Goal: Information Seeking & Learning: Compare options

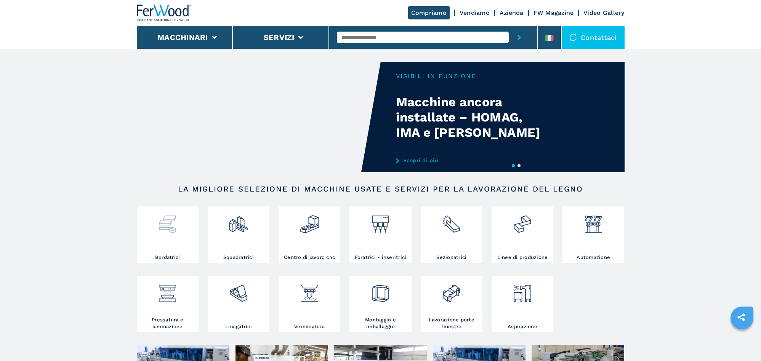
click at [172, 259] on h3 "Bordatrici" at bounding box center [167, 257] width 25 height 7
click at [175, 225] on img at bounding box center [167, 221] width 20 height 26
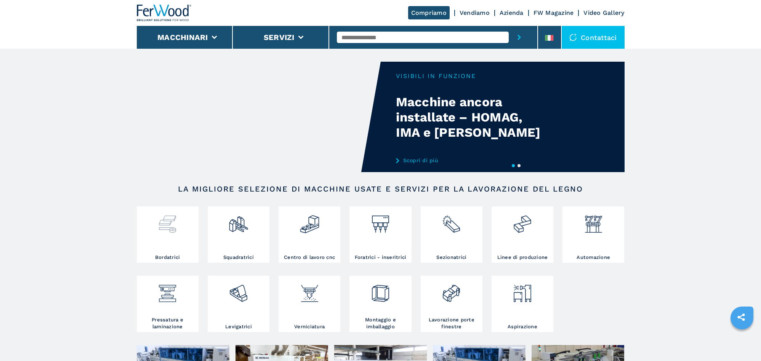
click at [171, 259] on h3 "Bordatrici" at bounding box center [167, 257] width 25 height 7
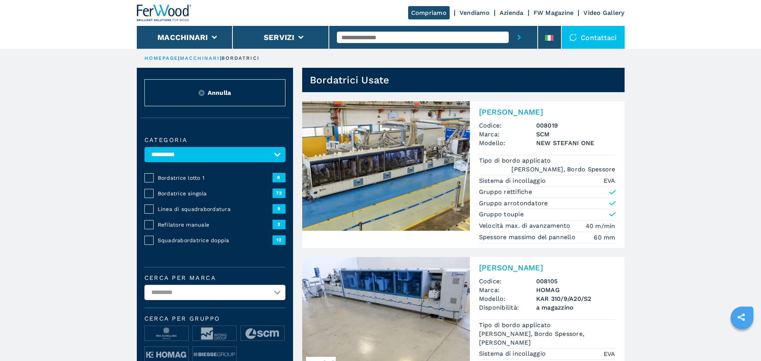
scroll to position [41, 0]
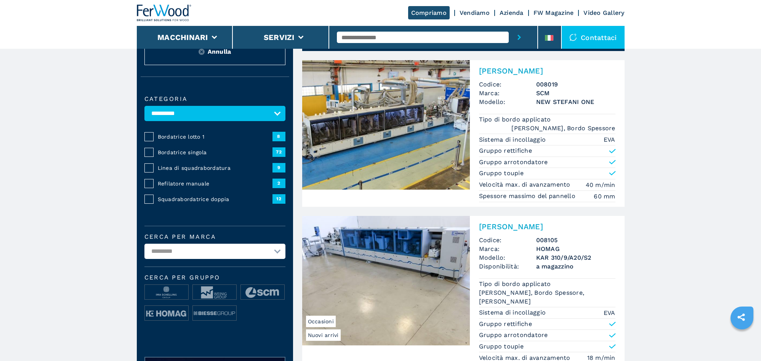
click at [433, 283] on img at bounding box center [386, 281] width 168 height 130
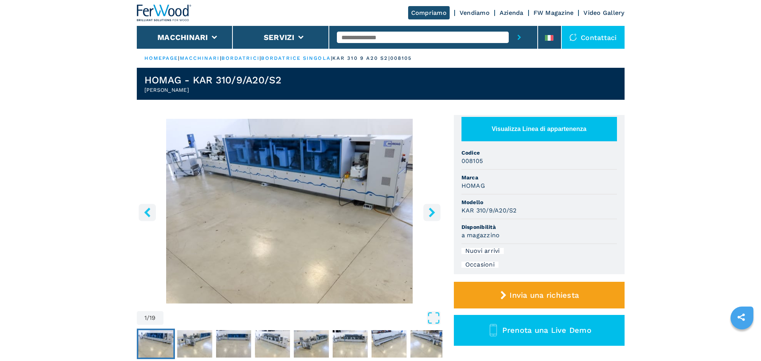
click at [432, 214] on icon "right-button" at bounding box center [432, 213] width 6 height 10
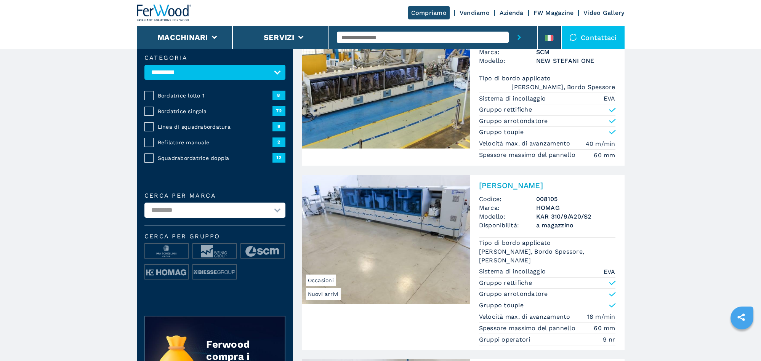
scroll to position [41, 0]
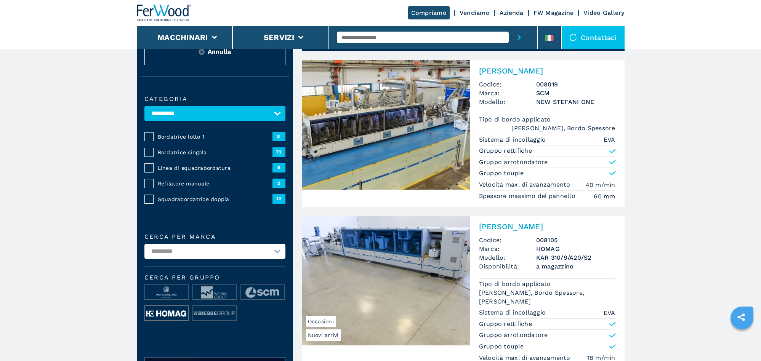
click at [162, 313] on img at bounding box center [166, 313] width 43 height 15
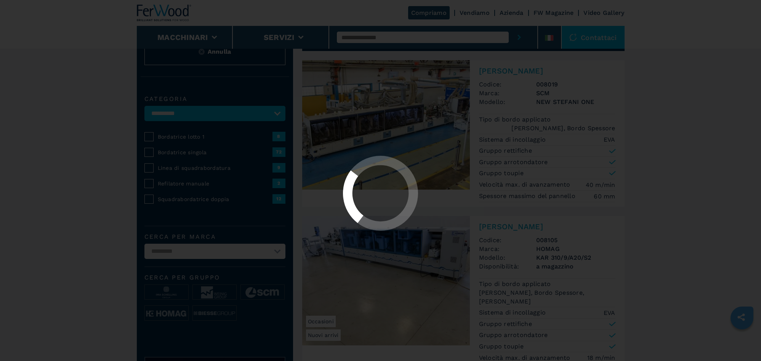
scroll to position [0, 0]
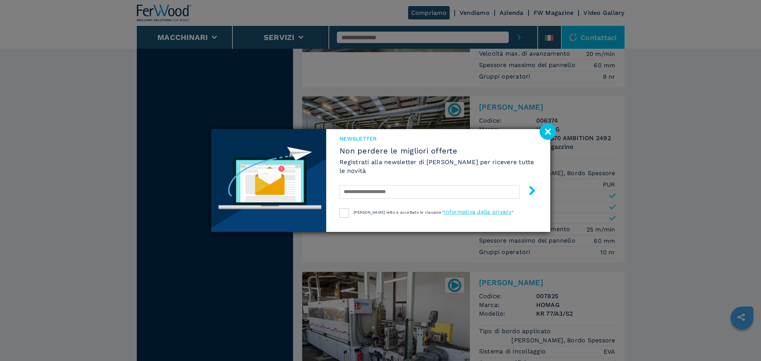
scroll to position [1851, 0]
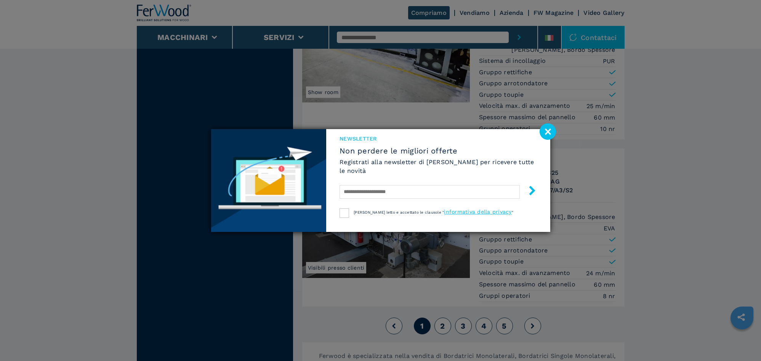
click at [552, 128] on image at bounding box center [547, 131] width 16 height 16
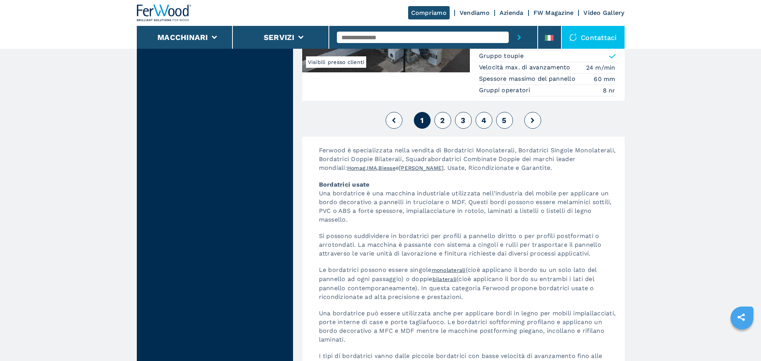
scroll to position [1934, 0]
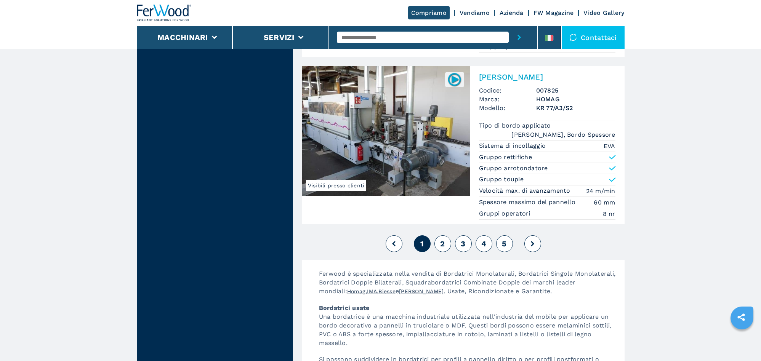
click at [444, 243] on div "1 2 3 4 5" at bounding box center [463, 244] width 322 height 21
click at [443, 239] on span "2" at bounding box center [442, 243] width 5 height 9
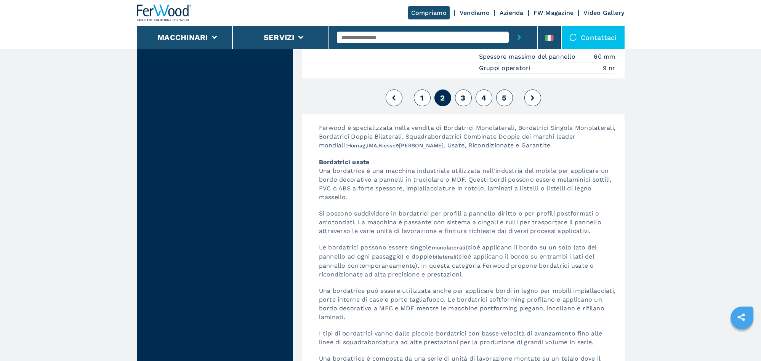
scroll to position [2057, 0]
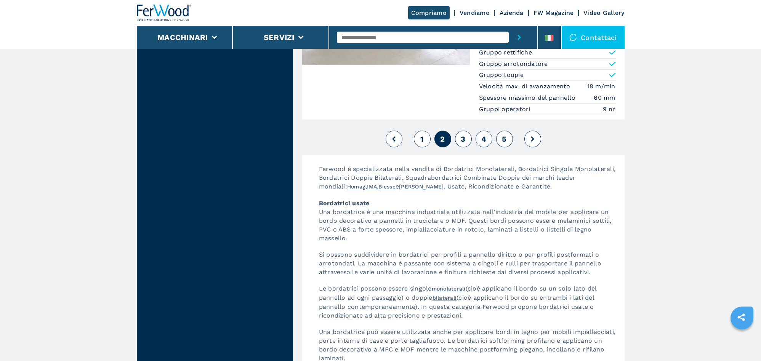
click at [463, 134] on span "3" at bounding box center [463, 138] width 5 height 9
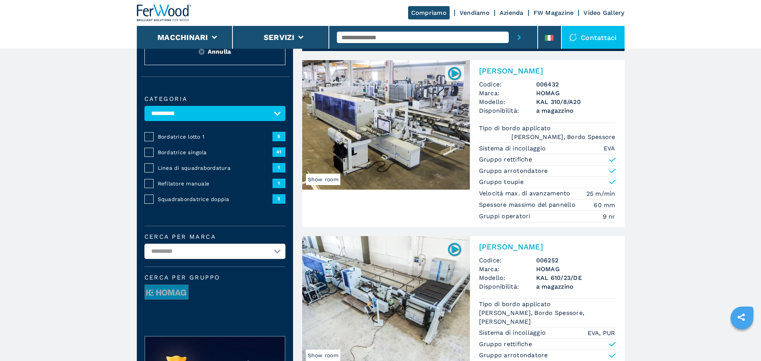
scroll to position [123, 0]
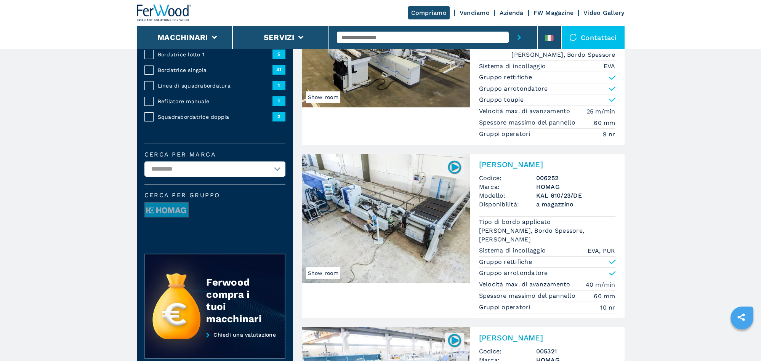
click at [374, 214] on img at bounding box center [386, 219] width 168 height 130
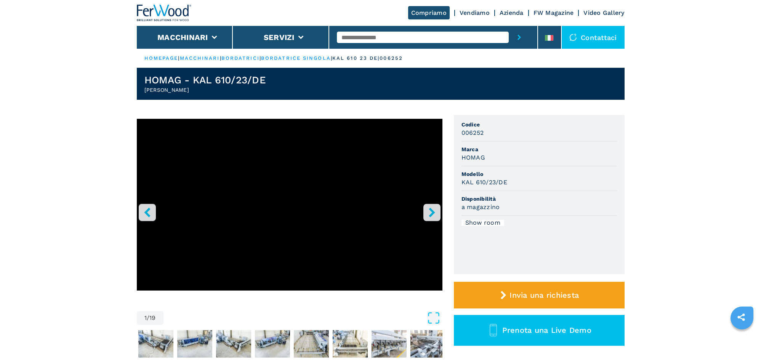
click at [435, 212] on icon "right-button" at bounding box center [432, 213] width 10 height 10
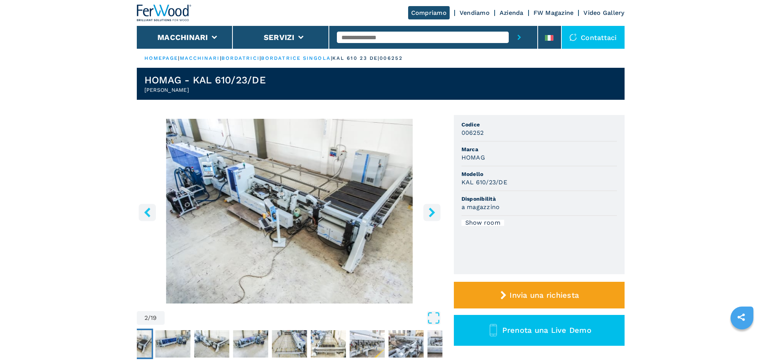
click at [435, 212] on icon "right-button" at bounding box center [432, 213] width 10 height 10
